Goal: Task Accomplishment & Management: Manage account settings

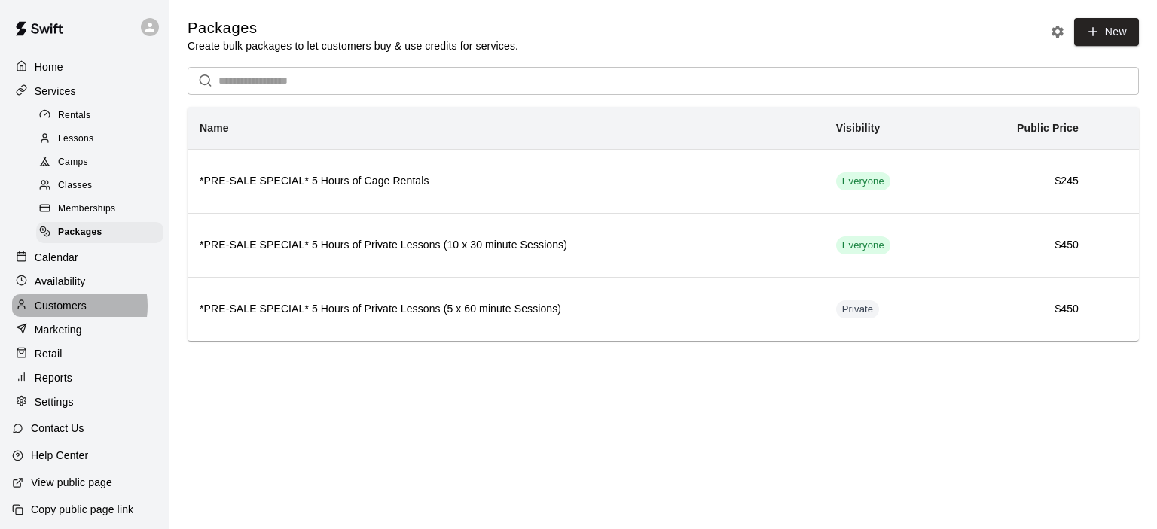
click at [70, 313] on p "Customers" at bounding box center [61, 305] width 52 height 15
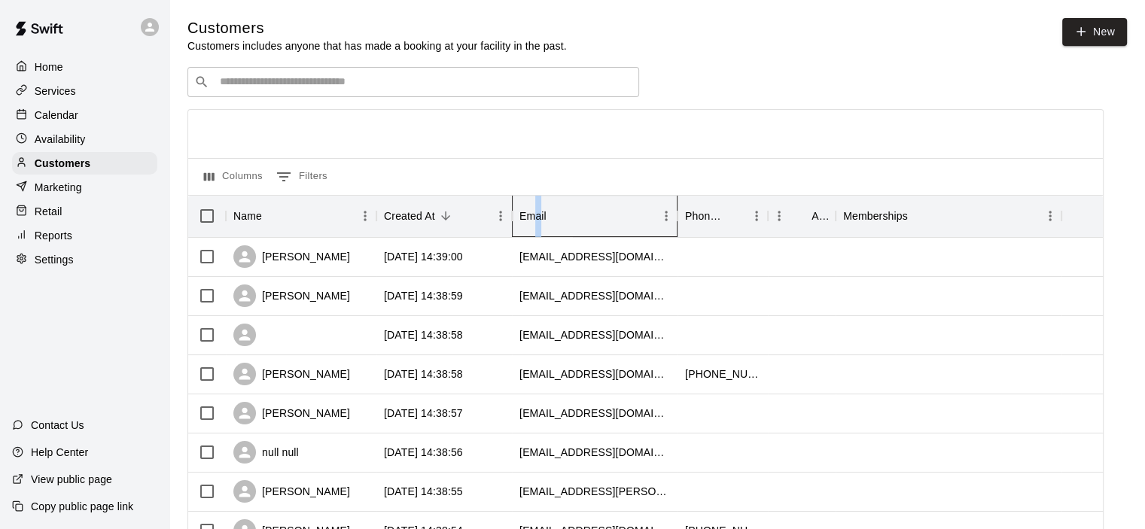
click at [538, 216] on div "Email" at bounding box center [533, 216] width 27 height 42
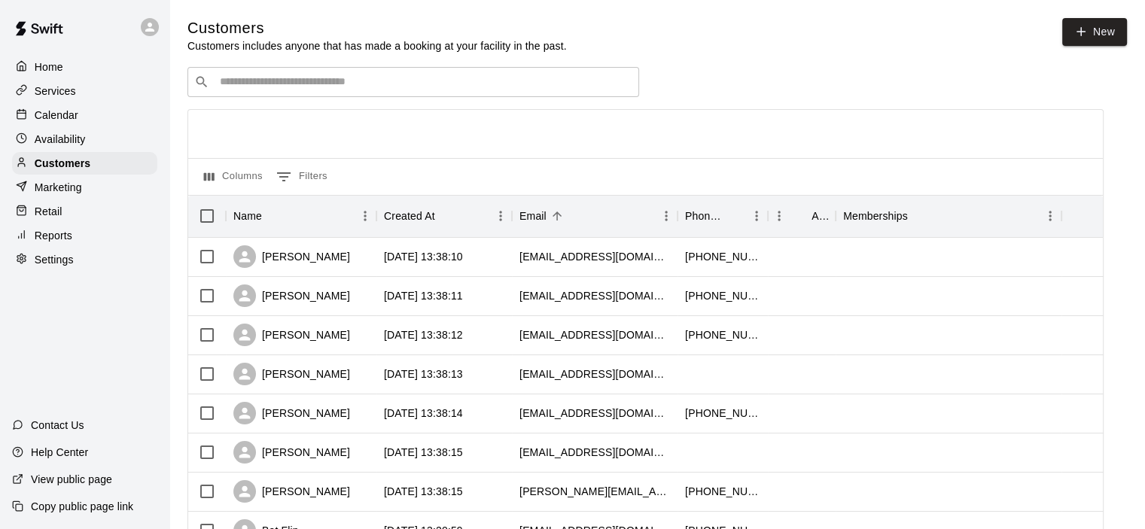
click at [678, 177] on div "Columns 0 Filters" at bounding box center [645, 176] width 915 height 37
click at [234, 177] on button "Columns" at bounding box center [233, 177] width 66 height 24
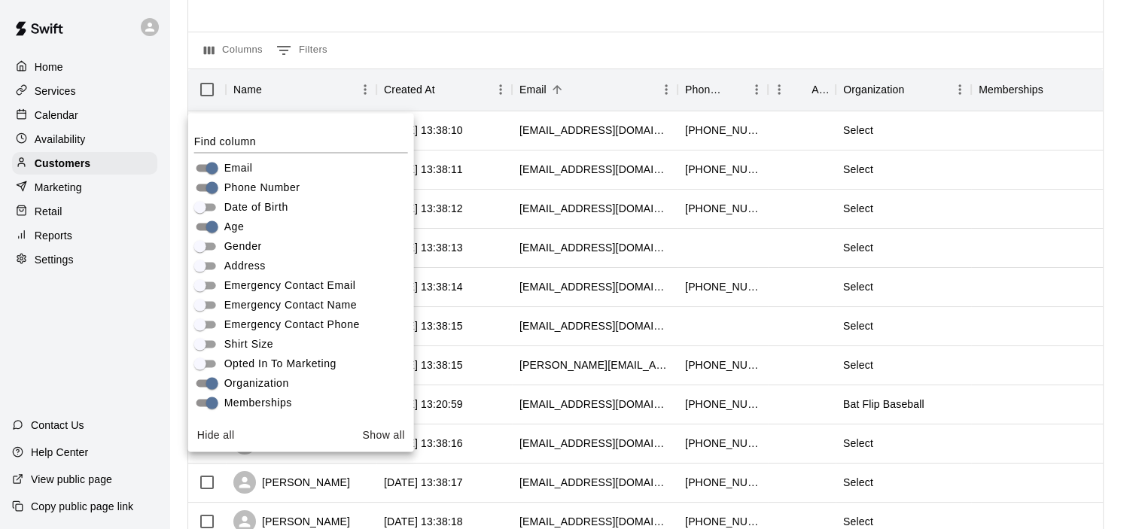
scroll to position [124, 0]
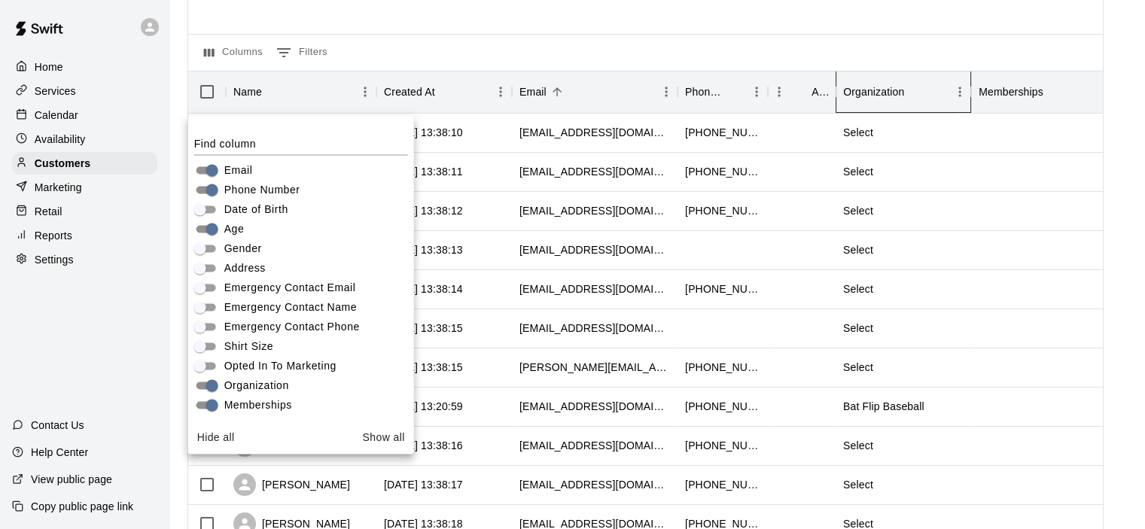
click at [861, 97] on div "Organization" at bounding box center [873, 92] width 61 height 42
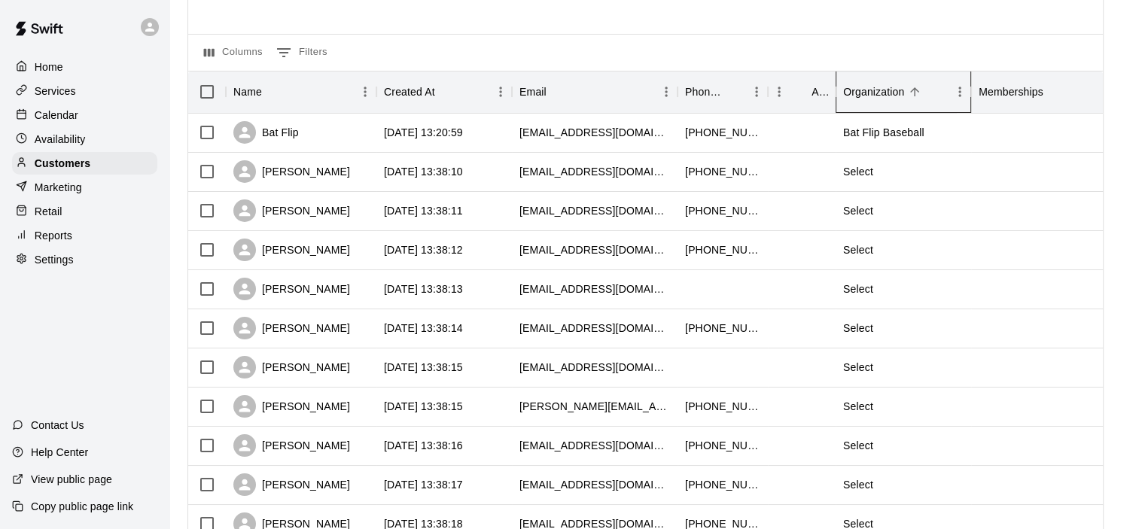
click at [879, 96] on div "Organization" at bounding box center [873, 92] width 61 height 42
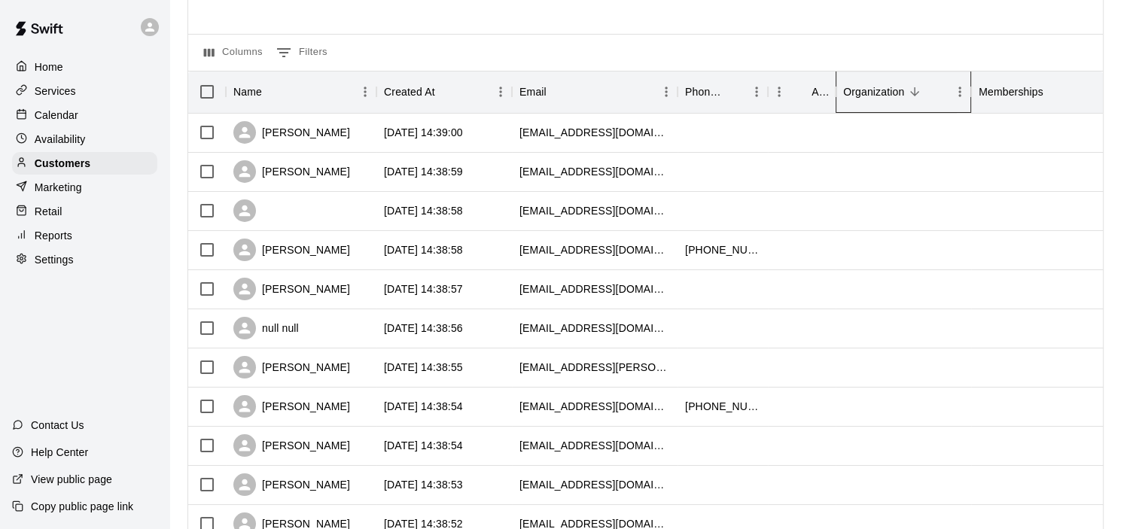
click at [879, 96] on div "Organization" at bounding box center [873, 92] width 61 height 42
click at [879, 92] on div "Organization" at bounding box center [873, 92] width 61 height 42
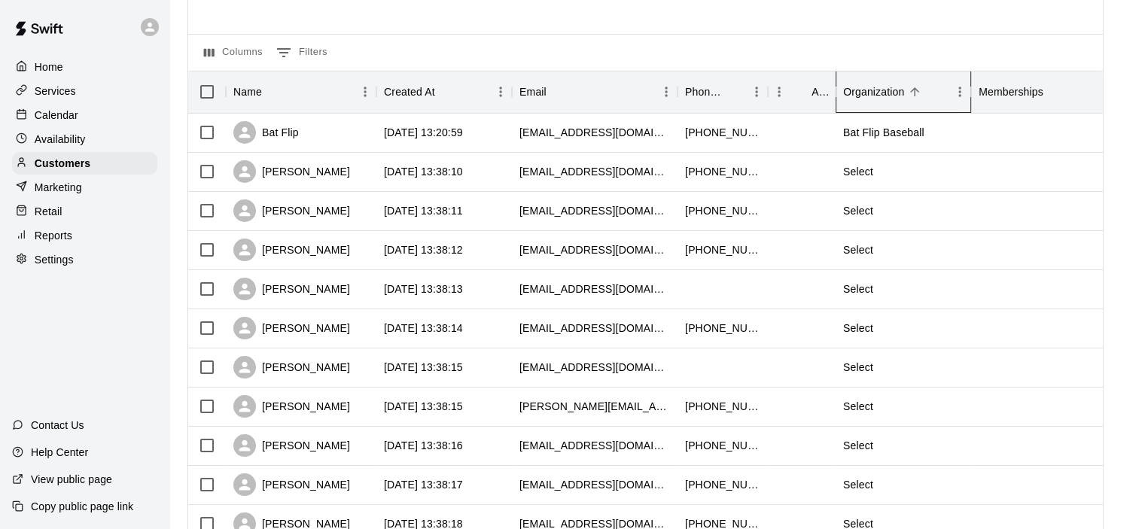
click at [879, 93] on div "Organization" at bounding box center [873, 92] width 61 height 42
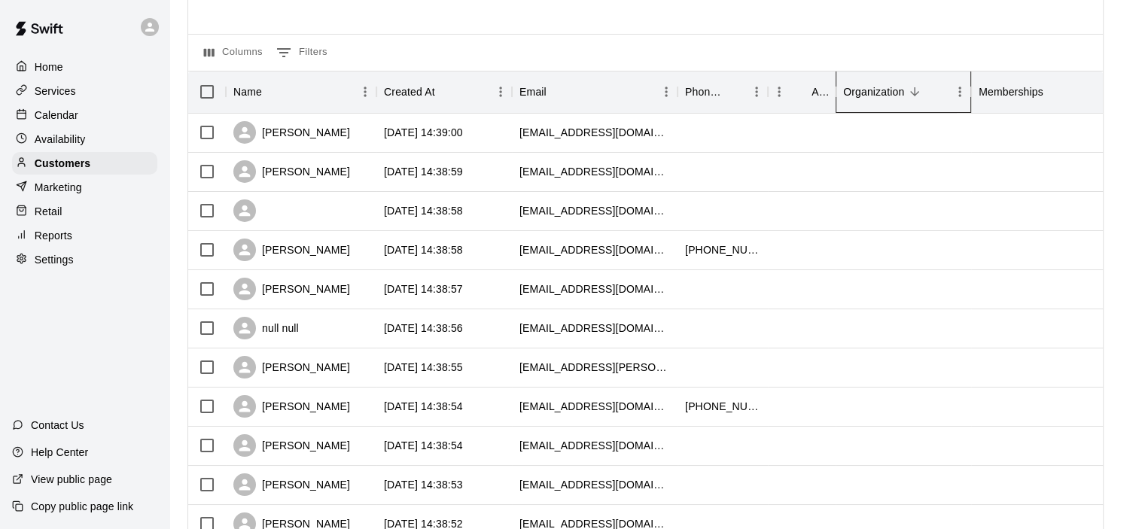
click at [879, 93] on div "Organization" at bounding box center [873, 92] width 61 height 42
click at [874, 95] on div "Organization" at bounding box center [873, 92] width 61 height 42
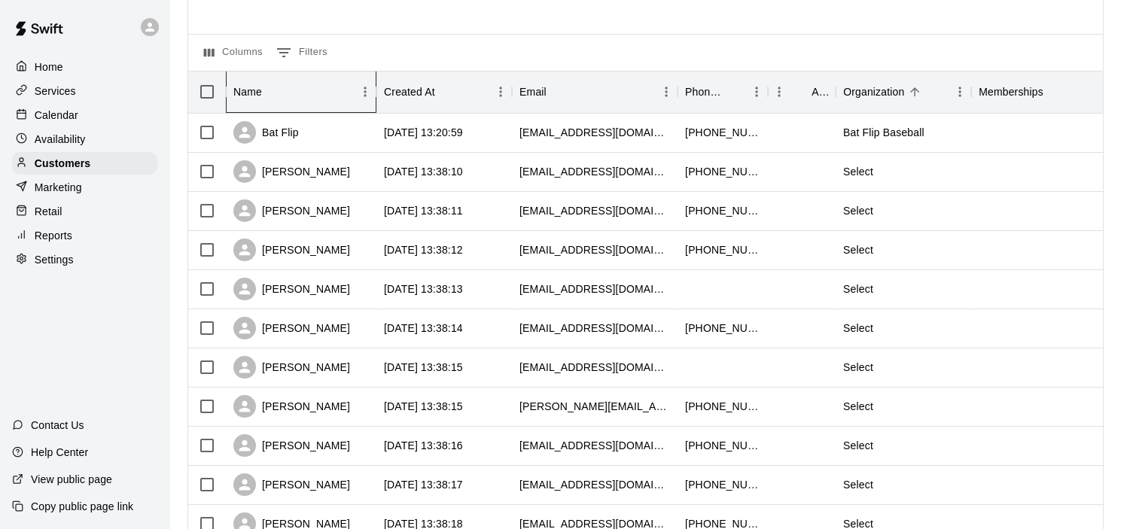
click at [259, 98] on div "Name" at bounding box center [247, 92] width 29 height 42
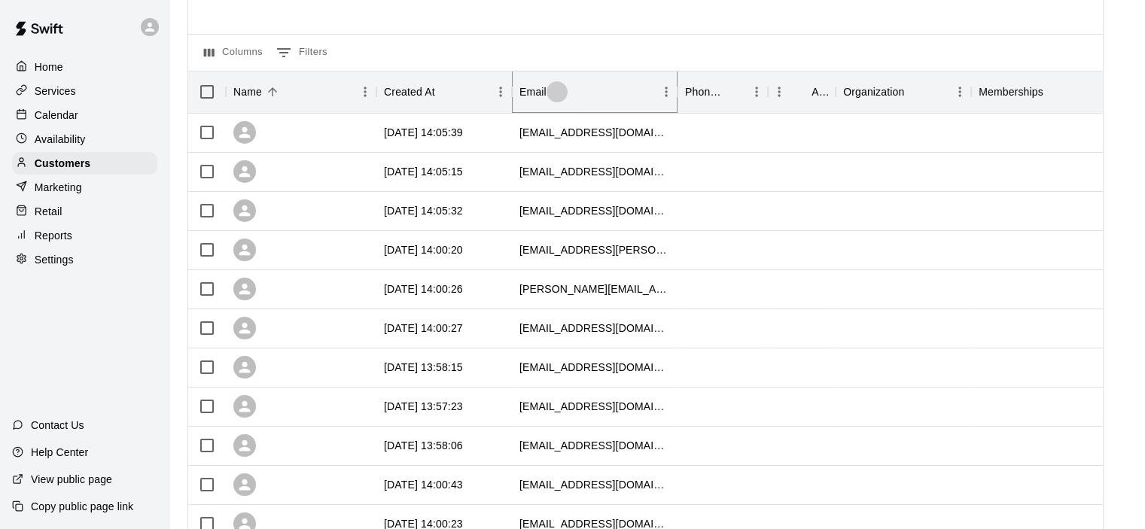
click at [555, 96] on icon "Sort" at bounding box center [557, 92] width 14 height 14
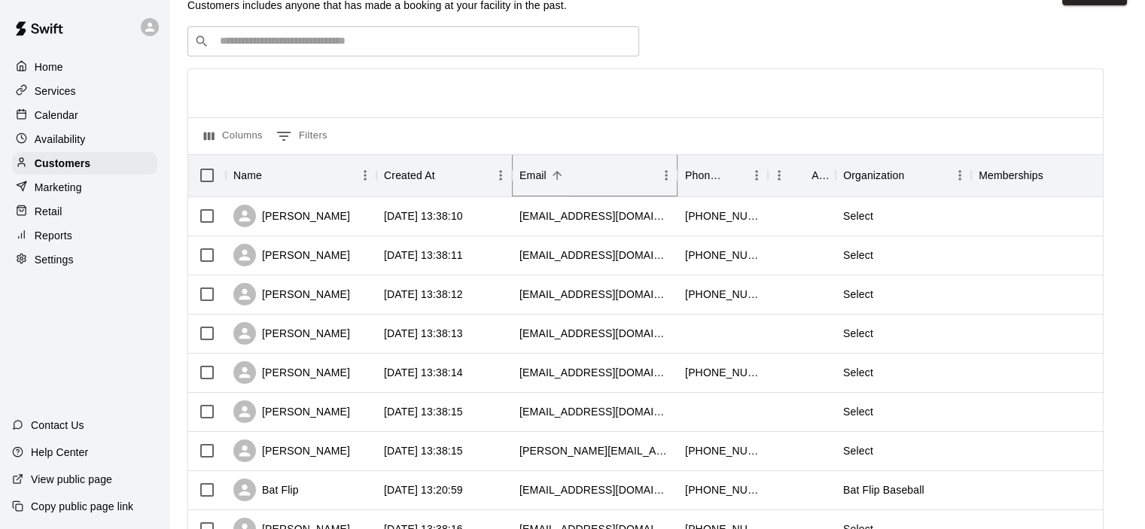
scroll to position [0, 0]
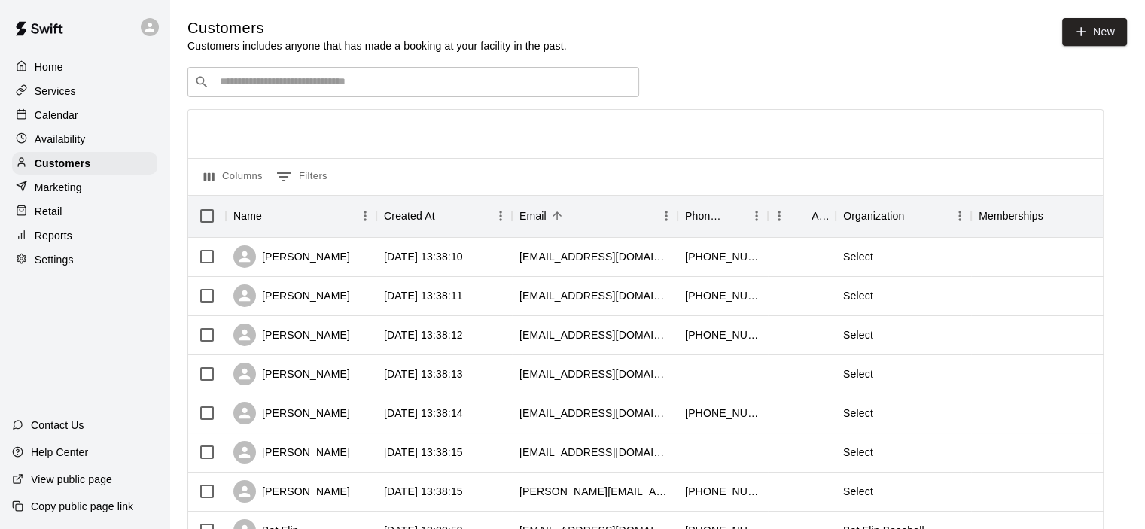
click at [468, 149] on div at bounding box center [645, 134] width 915 height 48
